Goal: Information Seeking & Learning: Learn about a topic

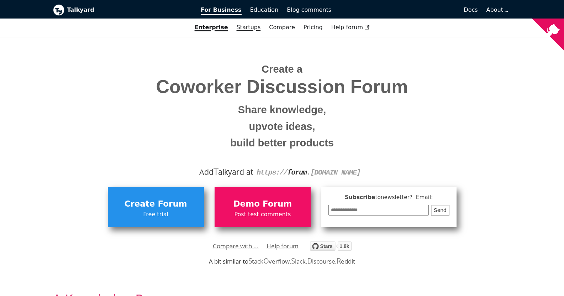
click at [253, 31] on link "Startups" at bounding box center [248, 27] width 33 height 12
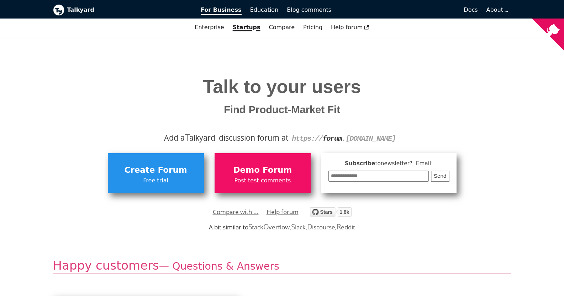
scroll to position [36, 0]
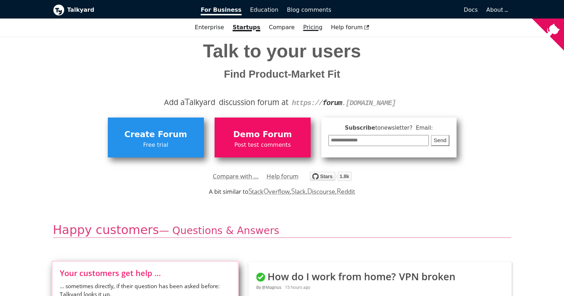
click at [306, 29] on link "Pricing" at bounding box center [313, 27] width 28 height 12
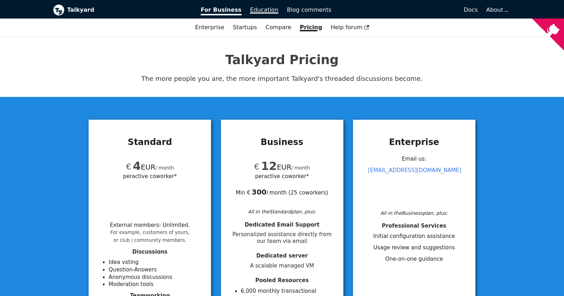
click at [259, 8] on span "Education" at bounding box center [264, 9] width 28 height 7
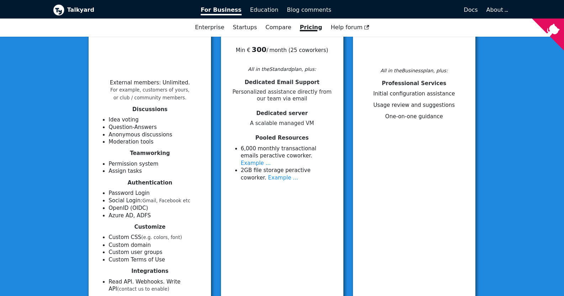
scroll to position [320, 0]
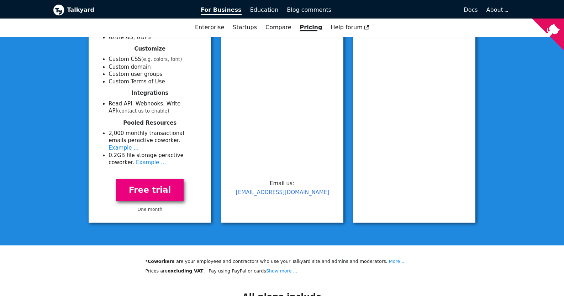
click at [153, 182] on link "Free trial" at bounding box center [150, 190] width 68 height 22
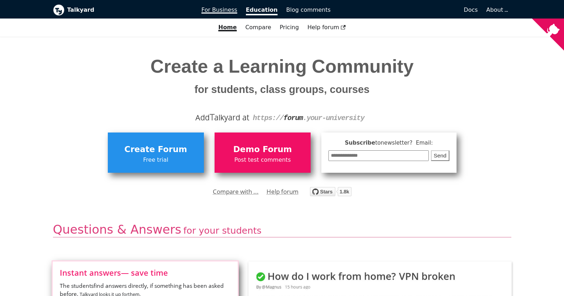
click at [230, 12] on span "For Business" at bounding box center [219, 9] width 36 height 7
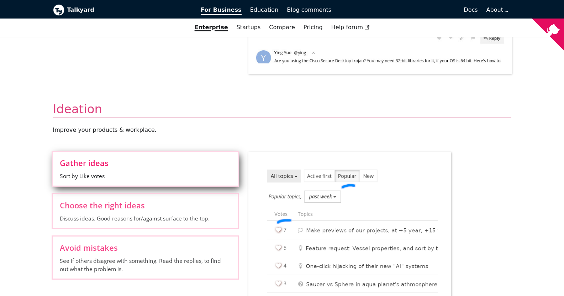
scroll to position [463, 0]
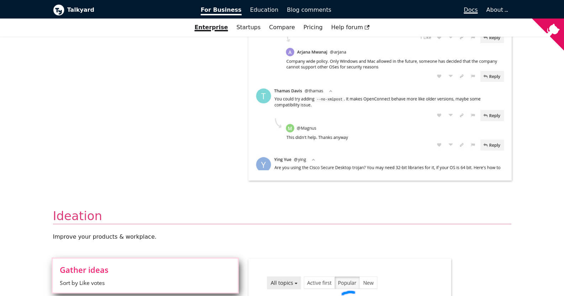
click at [475, 9] on span "Docs" at bounding box center [471, 9] width 14 height 7
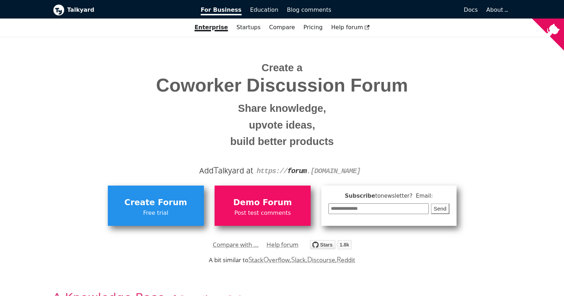
scroll to position [0, 0]
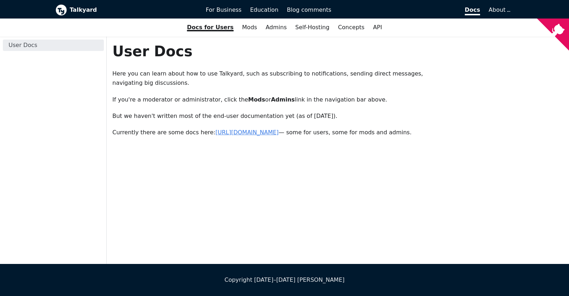
click at [232, 133] on link "https://forum.talkyard.io/latest/docs" at bounding box center [247, 132] width 63 height 7
click at [275, 28] on link "Admins" at bounding box center [277, 27] width 30 height 12
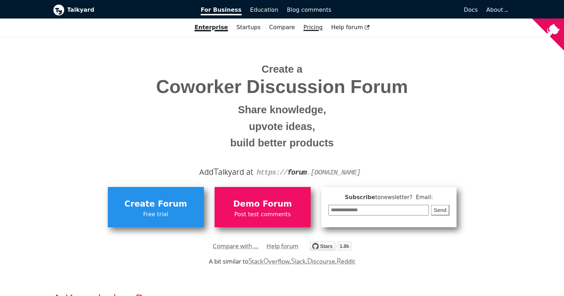
click at [312, 25] on link "Pricing" at bounding box center [313, 27] width 28 height 12
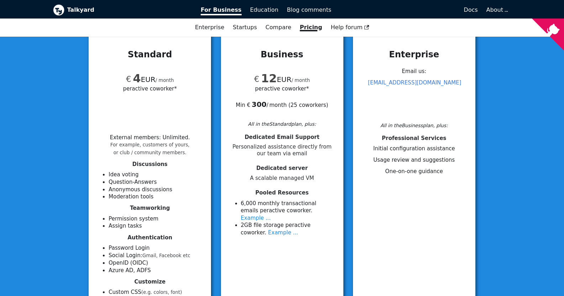
scroll to position [85, 0]
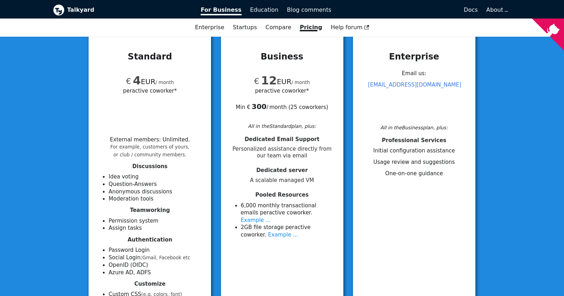
click at [296, 109] on div "Min € 300  / month ( 25 coworkers )" at bounding box center [282, 103] width 105 height 16
click at [280, 125] on div "All in the Standard plan, plus:" at bounding box center [282, 126] width 105 height 8
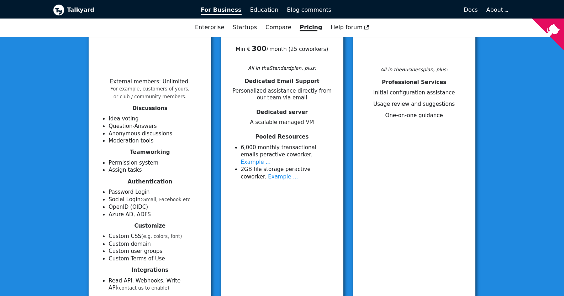
scroll to position [149, 0]
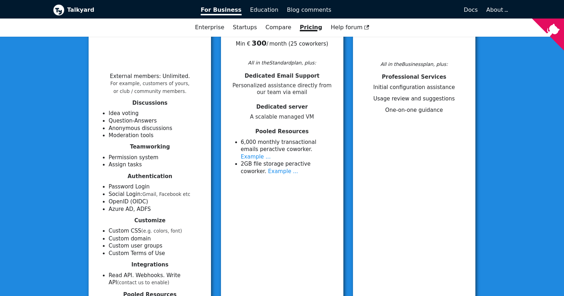
click at [156, 74] on li "External members : Unlimited . For example, customers of yours, or club / commu…" at bounding box center [150, 83] width 80 height 21
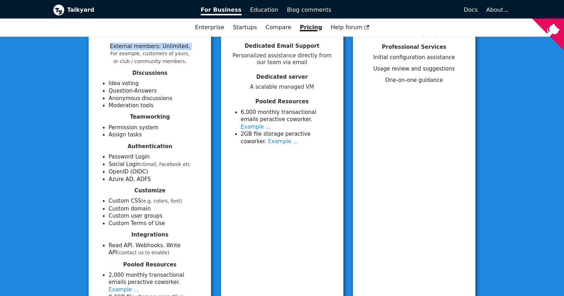
scroll to position [184, 0]
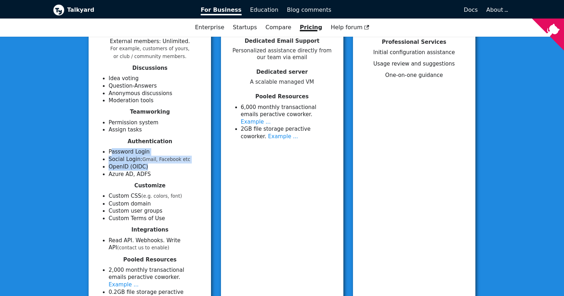
drag, startPoint x: 149, startPoint y: 168, endPoint x: 111, endPoint y: 148, distance: 43.6
click at [111, 148] on ul "Password Login Social Login: Gmail, Facebook etc OpenID (OIDC) Azure AD, ADFS" at bounding box center [149, 163] width 105 height 30
click at [111, 148] on li "Password Login" at bounding box center [156, 151] width 94 height 7
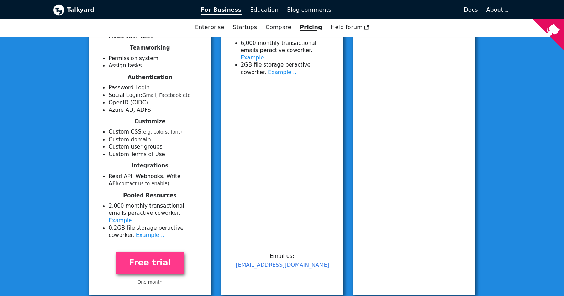
scroll to position [247, 0]
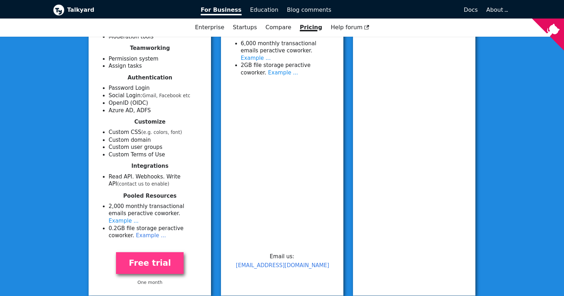
click at [136, 232] on link "Example ..." at bounding box center [151, 235] width 30 height 6
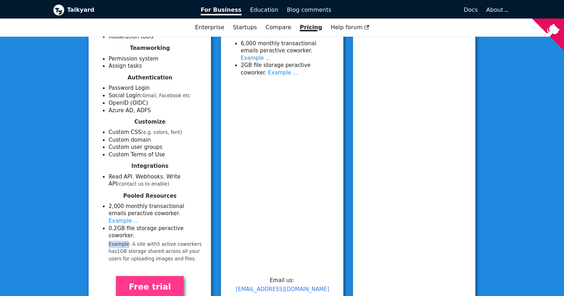
click at [119, 241] on small "Example: A site with 5 active coworker s has 1 GB storage shared across all you…" at bounding box center [156, 252] width 94 height 22
click at [140, 241] on small "Example: A site with 5 active coworker s has 1 GB storage shared across all you…" at bounding box center [156, 252] width 94 height 22
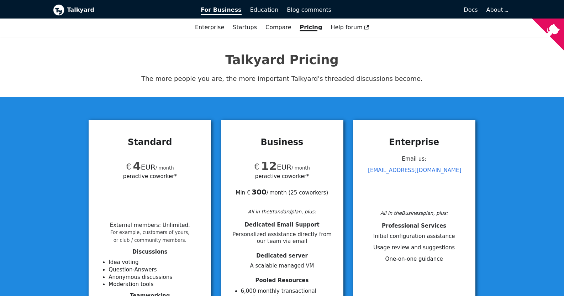
drag, startPoint x: 167, startPoint y: 245, endPoint x: 115, endPoint y: 227, distance: 54.9
copy div "External members : Unlimited . For example, customers of yours, or club / commu…"
copy div "€ 4 EUR / month per active coworker* External members : Unlimited . For example…"
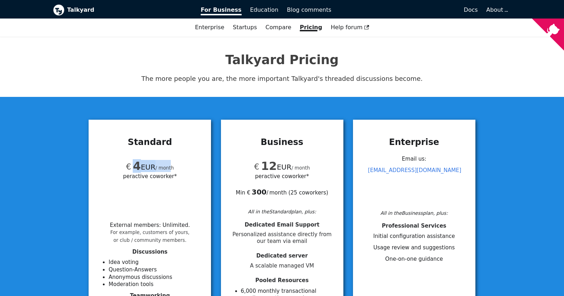
drag, startPoint x: 136, startPoint y: 169, endPoint x: 167, endPoint y: 170, distance: 31.0
click at [167, 170] on div "€ 4 EUR / month per active coworker*" at bounding box center [149, 179] width 105 height 54
click at [142, 177] on span "per active coworker*" at bounding box center [150, 176] width 54 height 8
